Goal: Find contact information: Find contact information

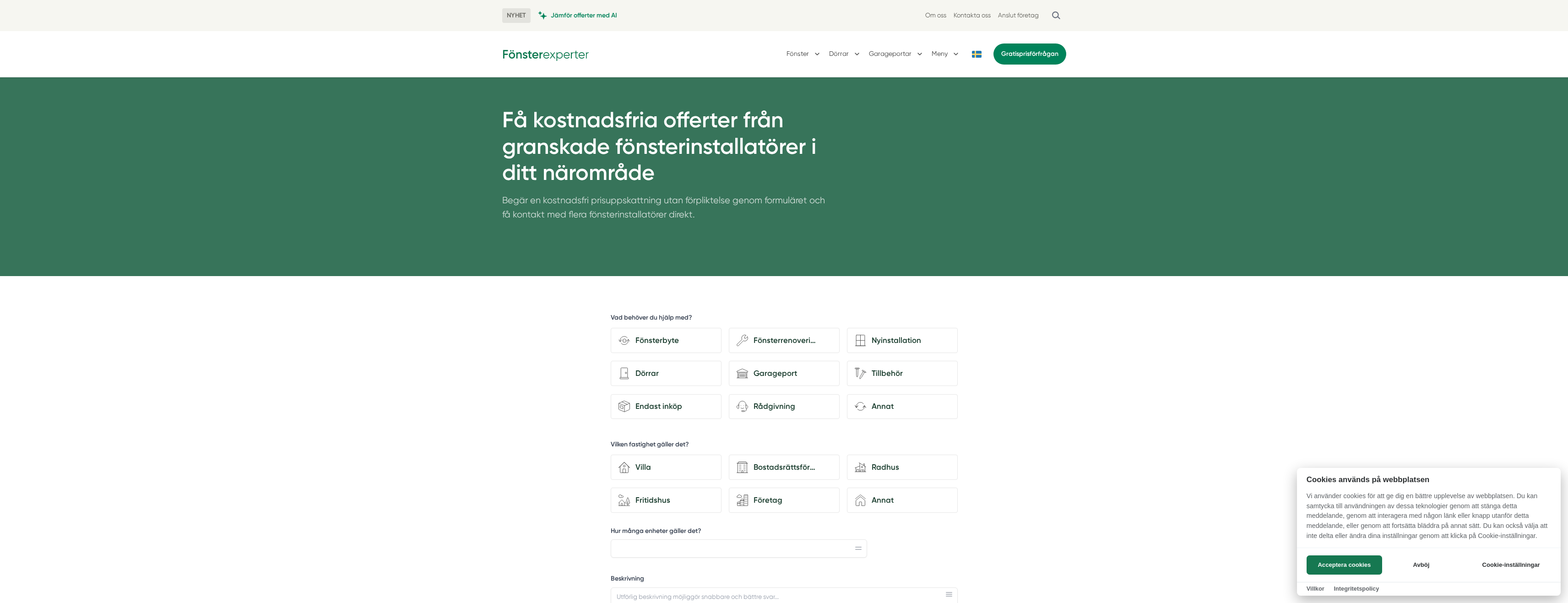
click at [788, 338] on div at bounding box center [784, 301] width 1568 height 603
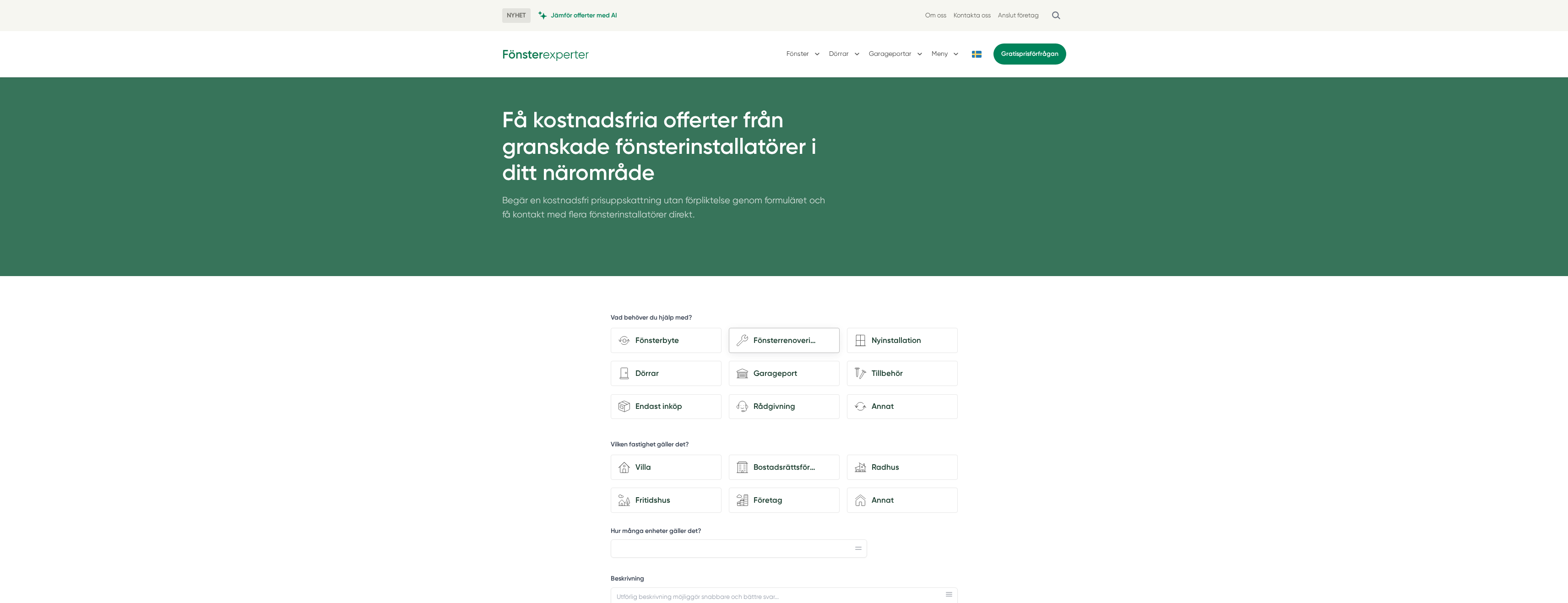
click at [747, 340] on icon at bounding box center [742, 340] width 11 height 11
click at [0, 0] on input "wench Fönsterrenovering" at bounding box center [0, 0] width 0 height 0
click at [777, 341] on div "Fönsterrenovering" at bounding box center [790, 340] width 84 height 12
click at [0, 0] on input "wench Fönsterrenovering" at bounding box center [0, 0] width 0 height 0
click at [777, 341] on div "Fönsterrenovering" at bounding box center [790, 340] width 84 height 12
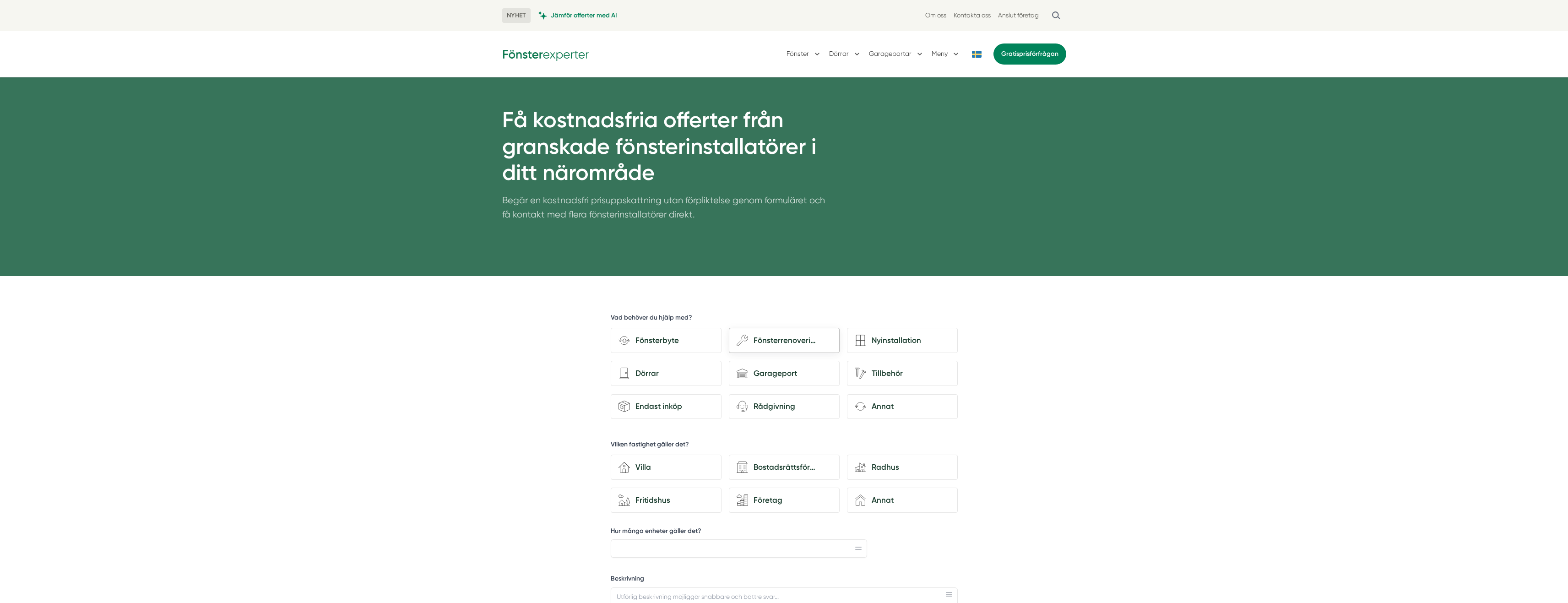
click at [0, 0] on input "wench Fönsterrenovering" at bounding box center [0, 0] width 0 height 0
click at [777, 341] on div "Fönsterrenovering" at bounding box center [790, 340] width 84 height 12
click at [0, 0] on input "wench Fönsterrenovering" at bounding box center [0, 0] width 0 height 0
click at [777, 341] on div "Fönsterrenovering" at bounding box center [790, 340] width 84 height 12
click at [0, 0] on input "wench Fönsterrenovering" at bounding box center [0, 0] width 0 height 0
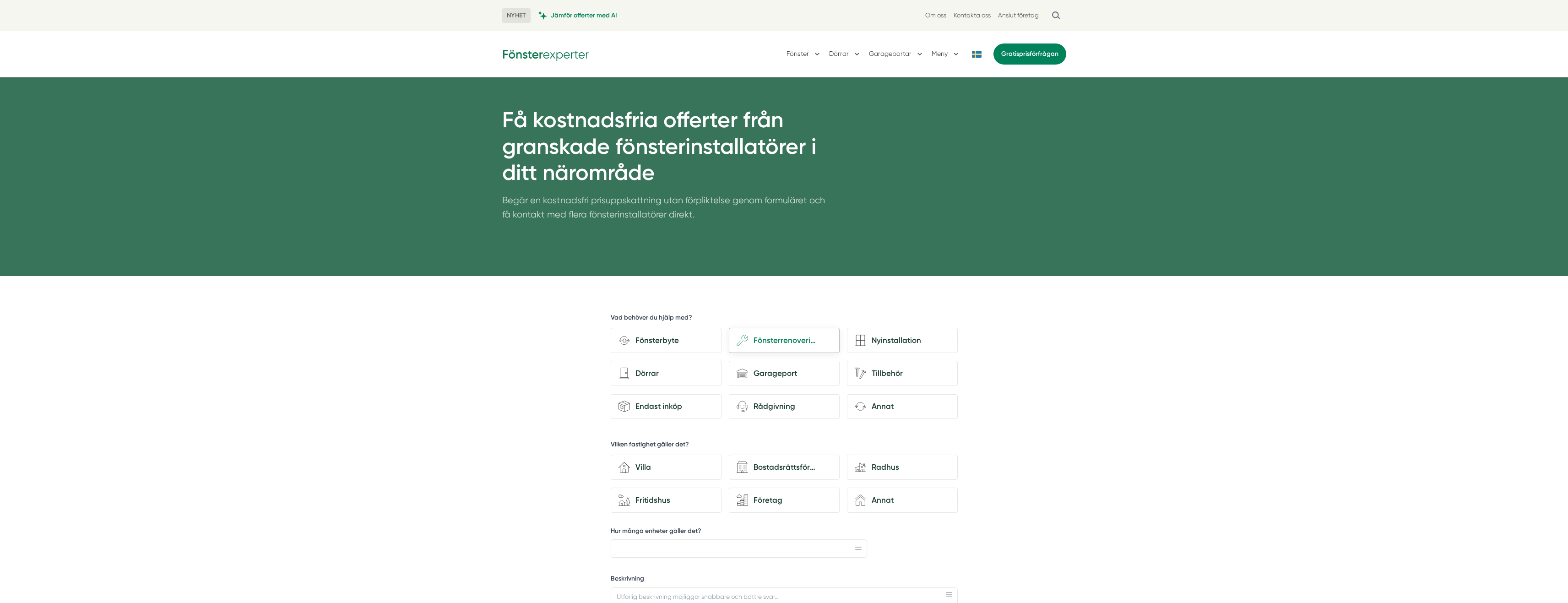
click at [777, 341] on div "Fönsterrenovering" at bounding box center [790, 340] width 84 height 12
click at [0, 0] on input "wench Fönsterrenovering" at bounding box center [0, 0] width 0 height 0
click at [777, 341] on div "Fönsterrenovering" at bounding box center [790, 340] width 84 height 12
click at [0, 0] on input "wench Fönsterrenovering" at bounding box center [0, 0] width 0 height 0
click at [976, 16] on link "Kontakta oss" at bounding box center [972, 15] width 37 height 9
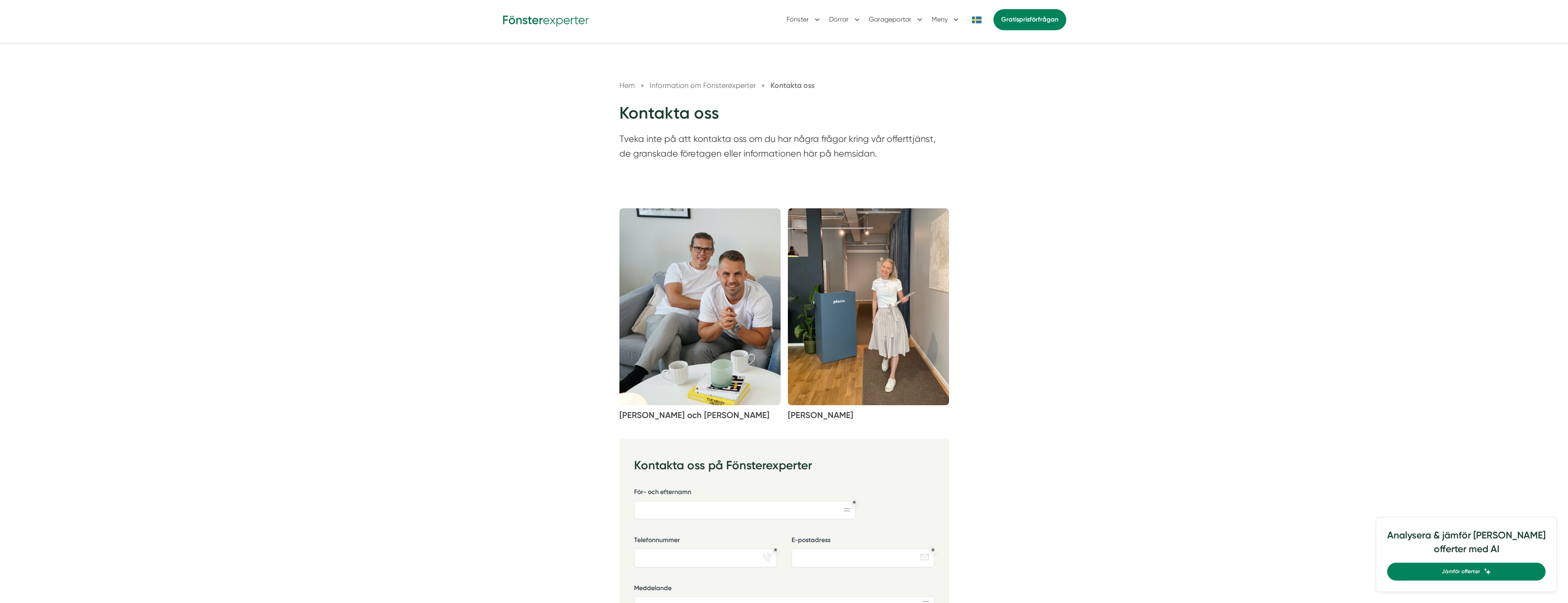
scroll to position [23, 0]
